Goal: Transaction & Acquisition: Purchase product/service

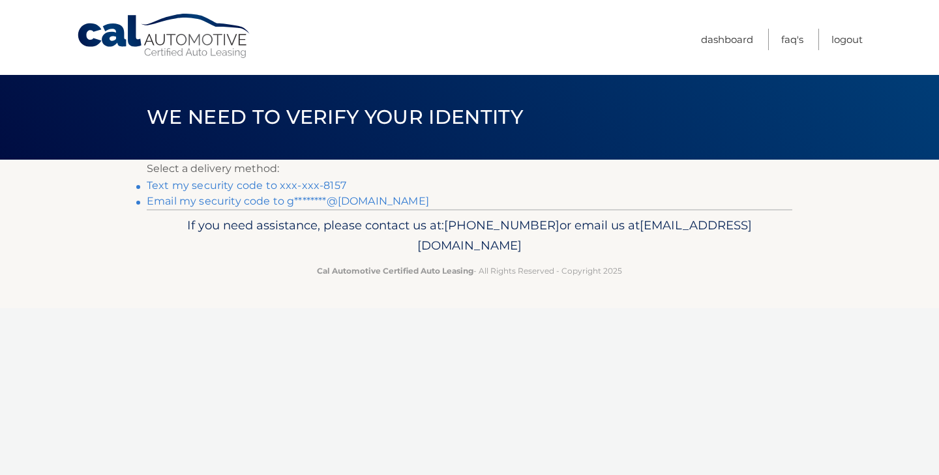
click at [280, 187] on link "Text my security code to xxx-xxx-8157" at bounding box center [246, 185] width 199 height 12
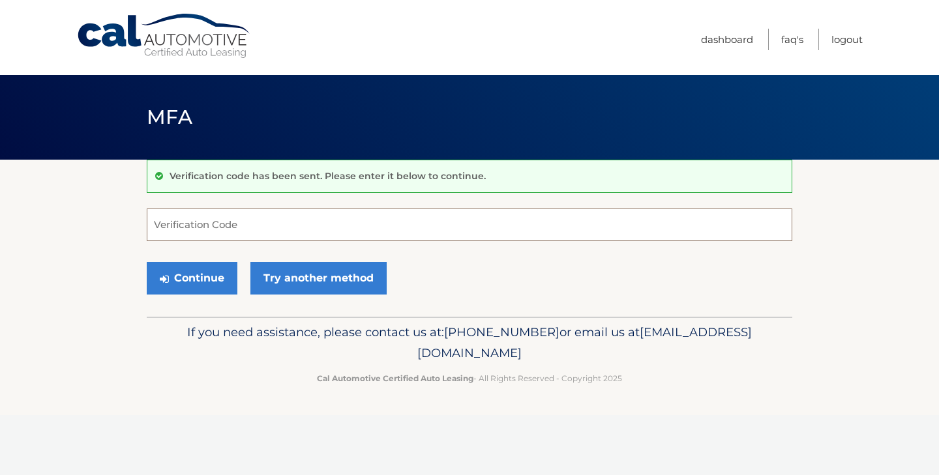
click at [272, 232] on input "Verification Code" at bounding box center [469, 225] width 645 height 33
type input "380623"
click at [209, 270] on button "Continue" at bounding box center [192, 278] width 91 height 33
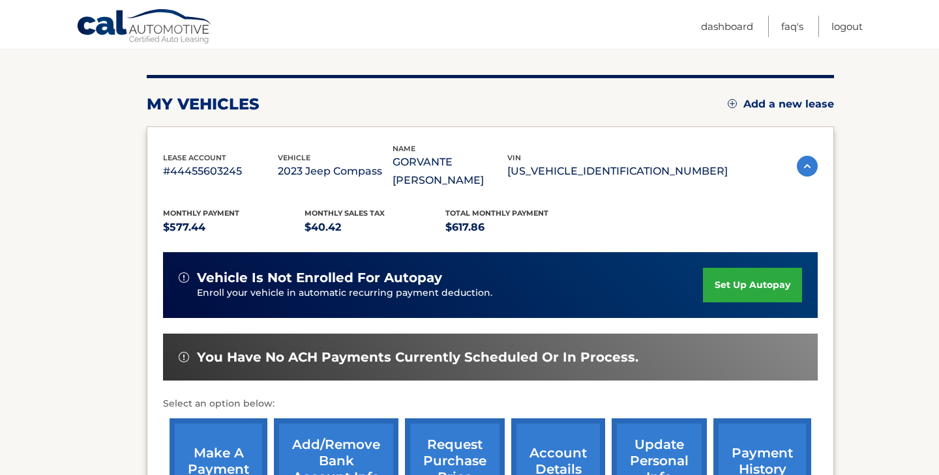
scroll to position [310, 0]
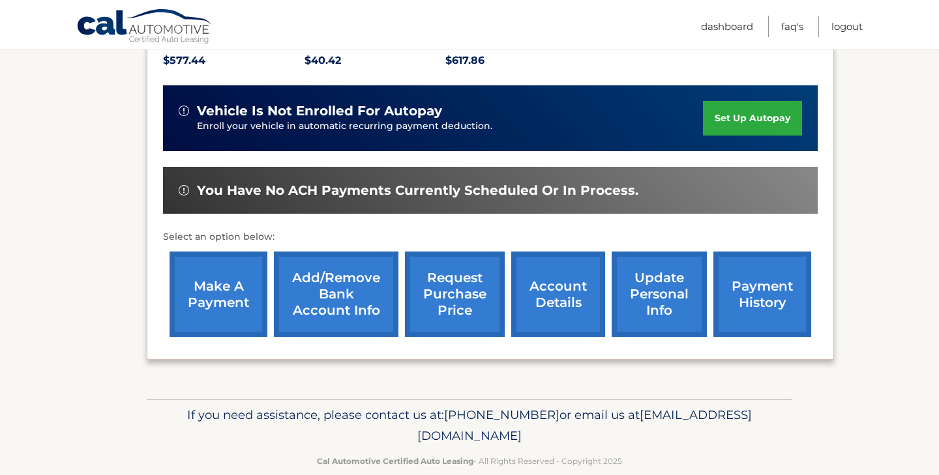
click at [242, 292] on link "make a payment" at bounding box center [218, 294] width 98 height 85
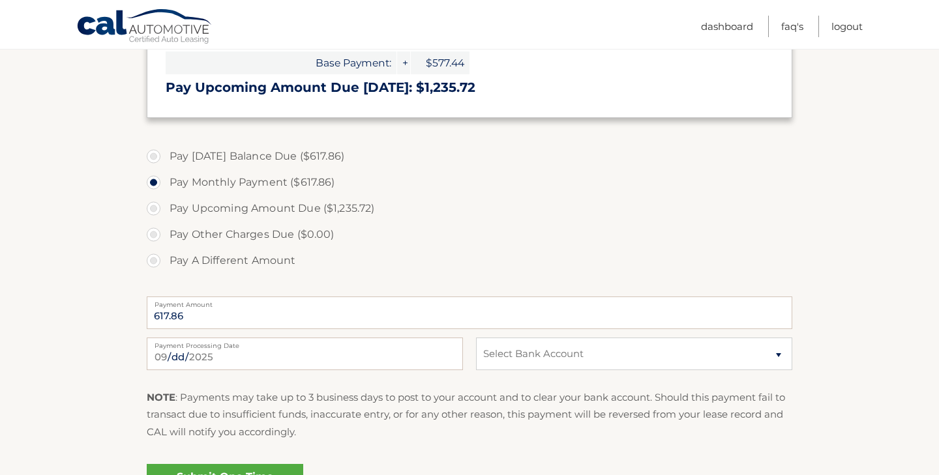
scroll to position [433, 0]
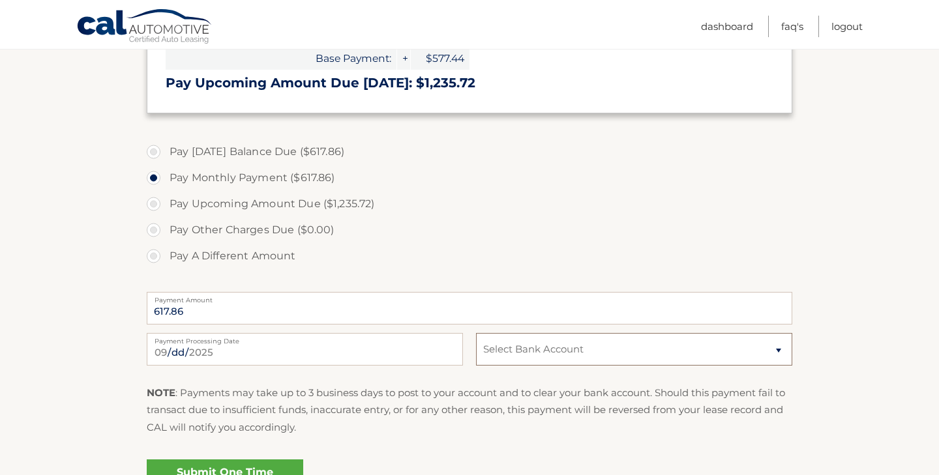
select select "YzljNTYyYzctYWJkZS00NDI3LThmYTItNmQ4MzE0NGVhYzA3"
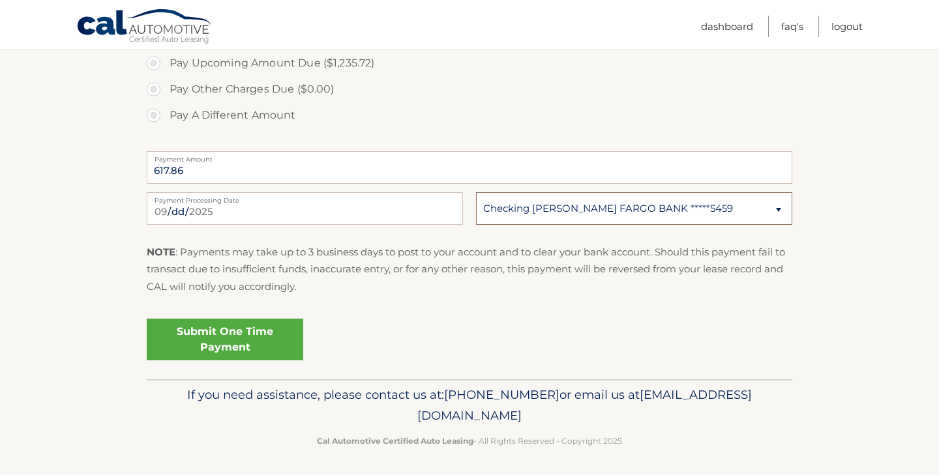
scroll to position [574, 0]
click at [275, 340] on link "Submit One Time Payment" at bounding box center [225, 340] width 156 height 42
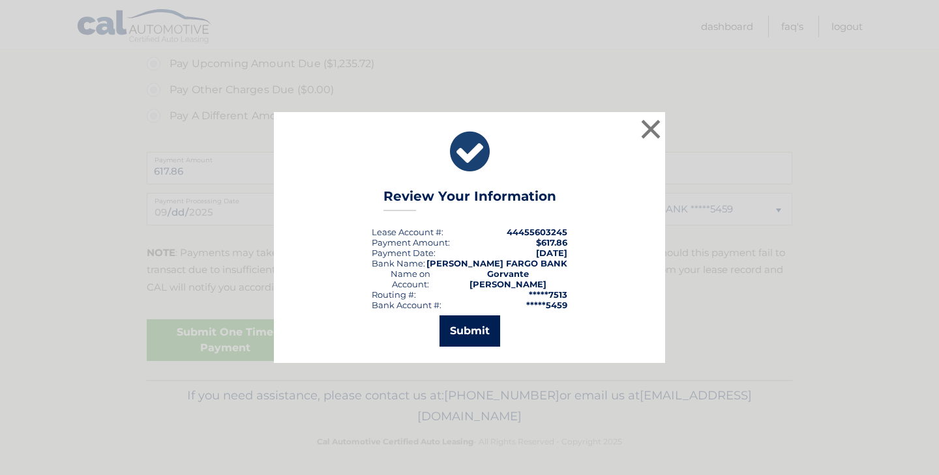
click at [458, 322] on button "Submit" at bounding box center [469, 330] width 61 height 31
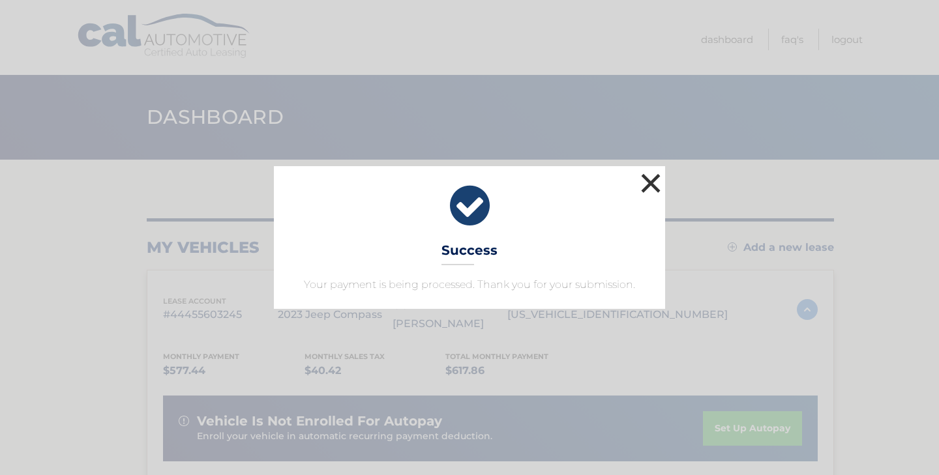
click at [648, 186] on button "×" at bounding box center [650, 183] width 26 height 26
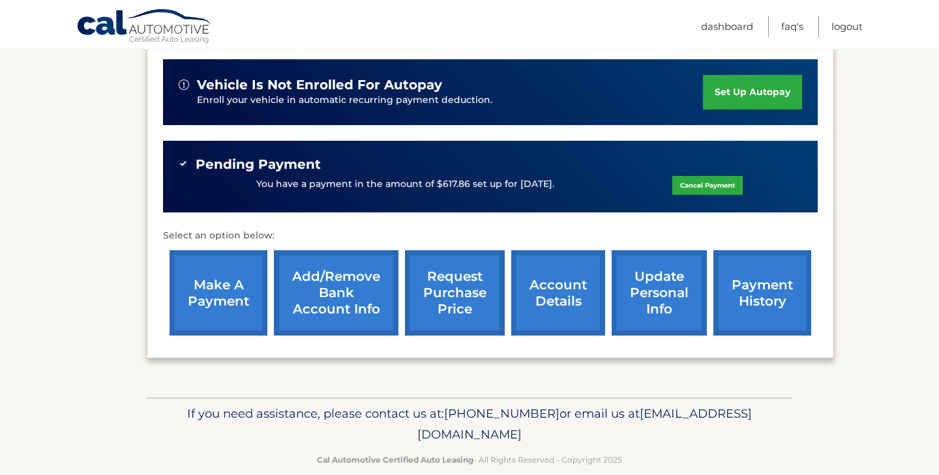
scroll to position [336, 0]
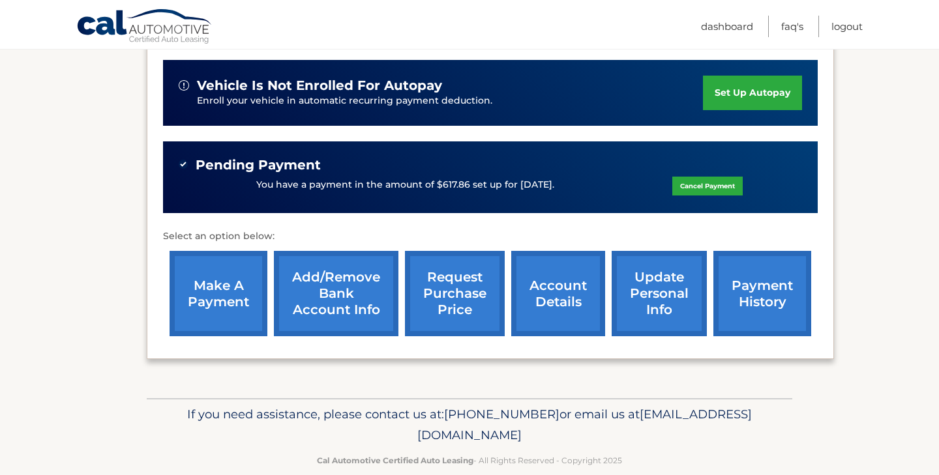
click at [441, 178] on p "You have a payment in the amount of $617.86 set up for [DATE]." at bounding box center [405, 185] width 298 height 14
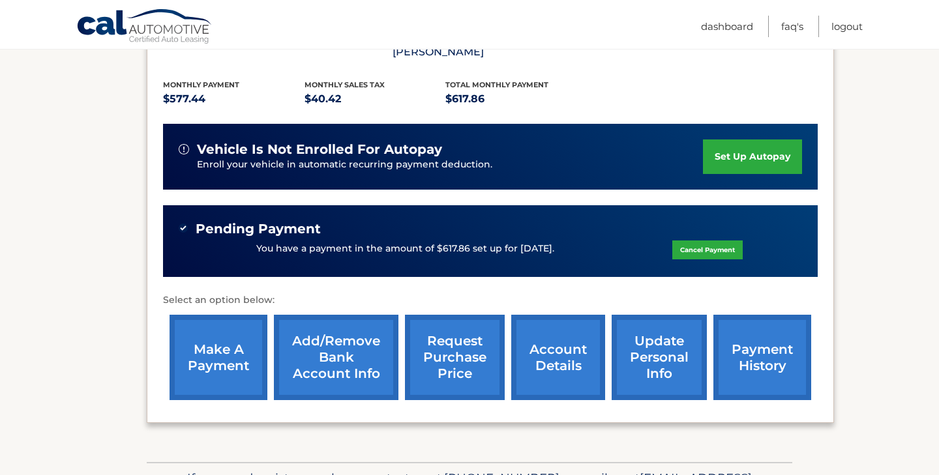
scroll to position [270, 0]
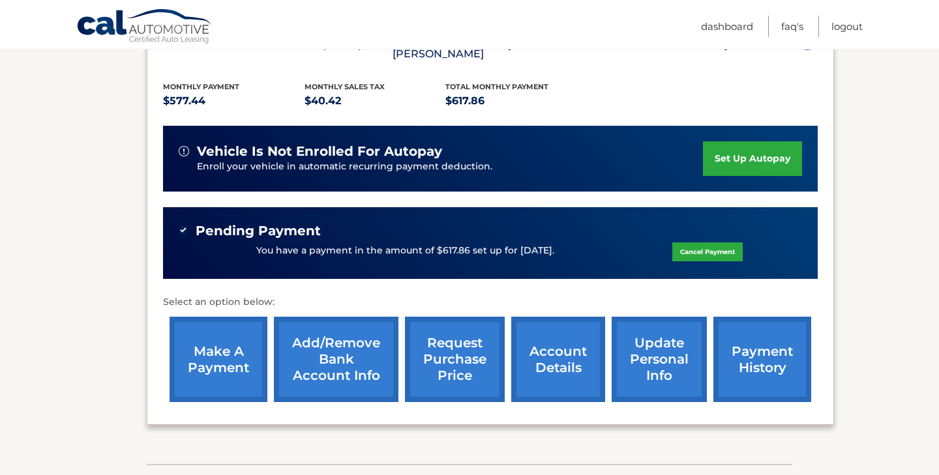
click at [734, 352] on link "payment history" at bounding box center [762, 359] width 98 height 85
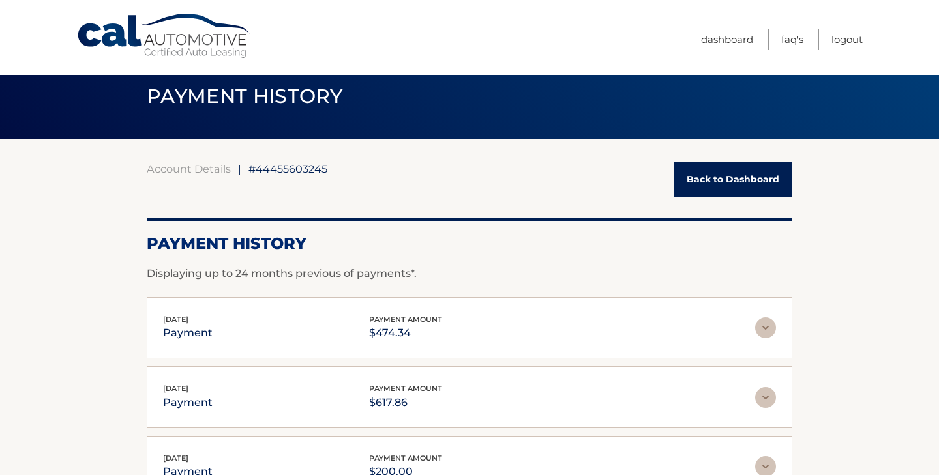
scroll to position [20, 0]
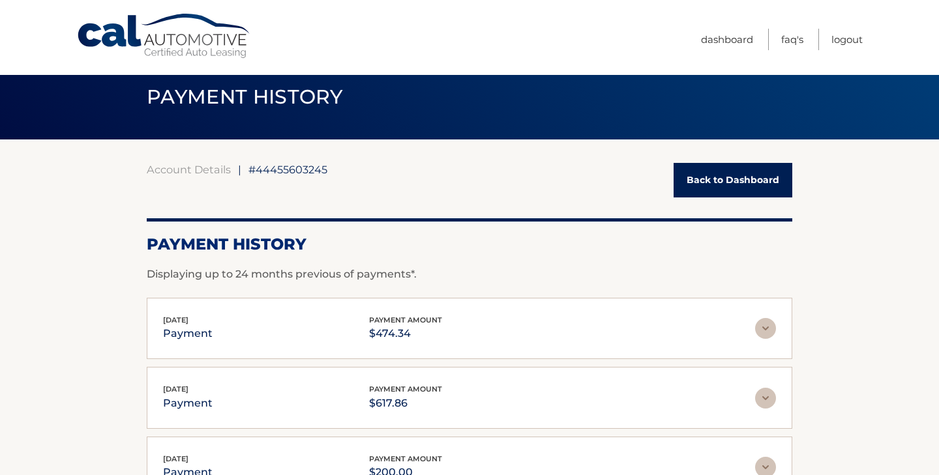
click at [717, 176] on link "Back to Dashboard" at bounding box center [732, 180] width 119 height 35
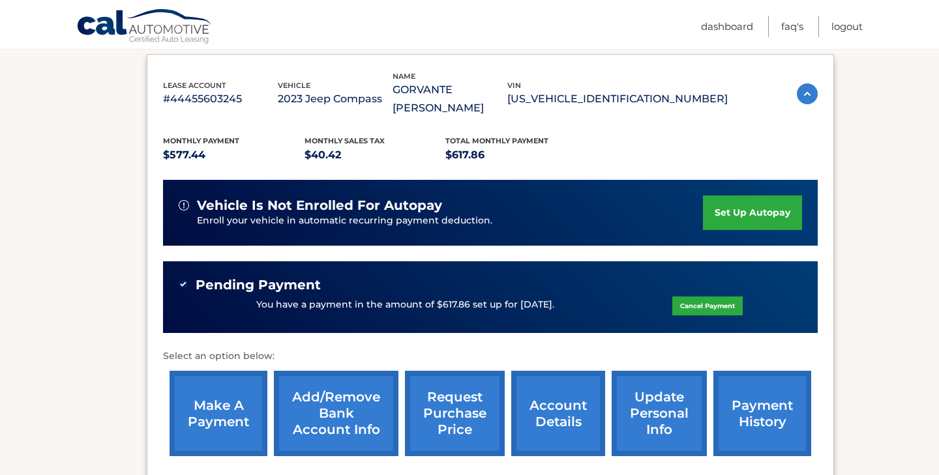
scroll to position [336, 0]
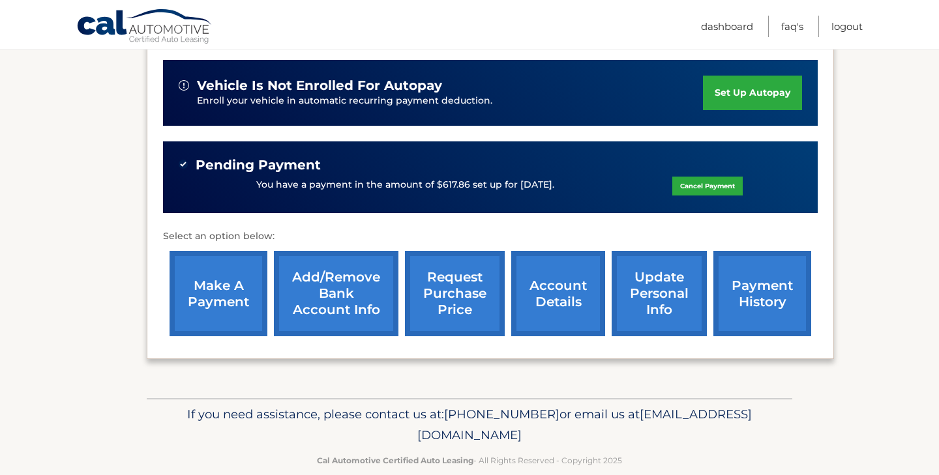
click at [250, 288] on link "make a payment" at bounding box center [218, 293] width 98 height 85
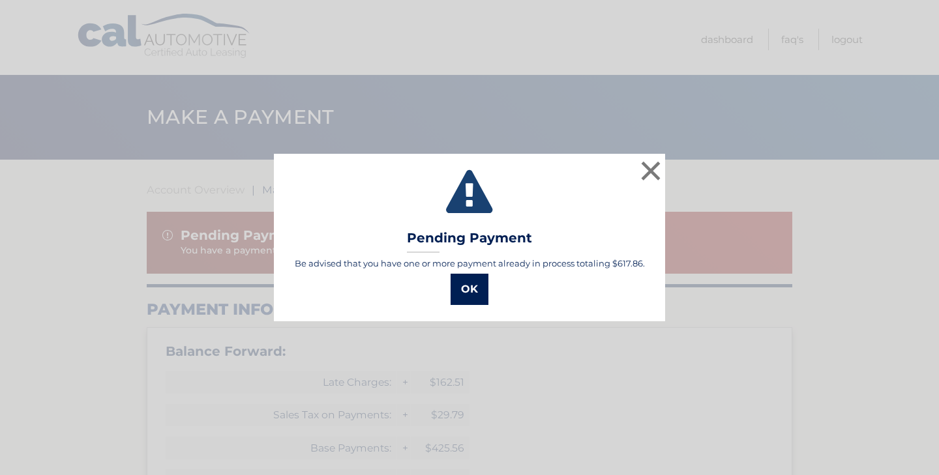
click at [473, 294] on button "OK" at bounding box center [469, 289] width 38 height 31
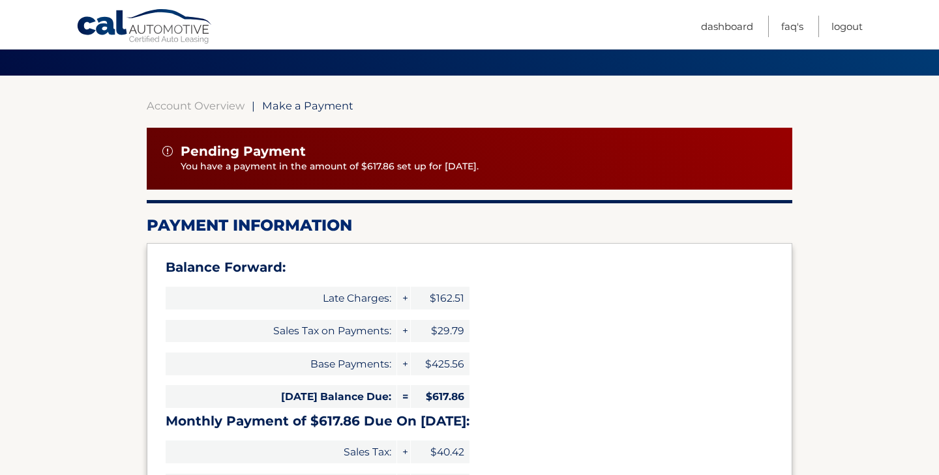
scroll to position [83, 0]
